Goal: Navigation & Orientation: Find specific page/section

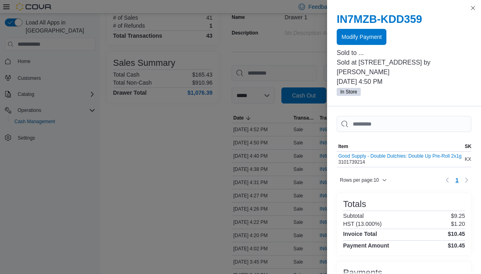
scroll to position [72, 0]
click at [473, 6] on button "Close this dialog" at bounding box center [473, 8] width 10 height 10
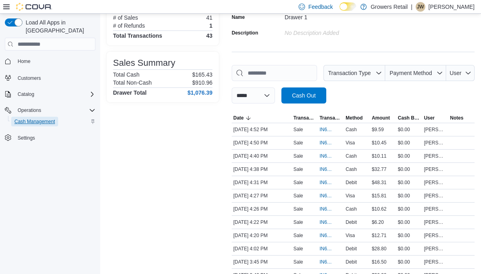
click at [46, 118] on span "Cash Management" at bounding box center [34, 121] width 40 height 6
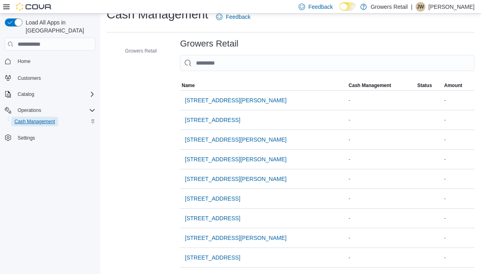
scroll to position [13, 0]
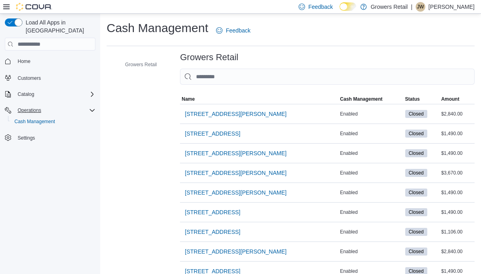
scroll to position [13, 0]
